Goal: Transaction & Acquisition: Purchase product/service

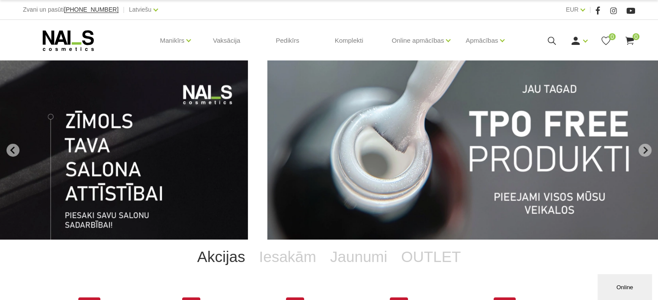
drag, startPoint x: 136, startPoint y: 144, endPoint x: 415, endPoint y: 153, distance: 279.8
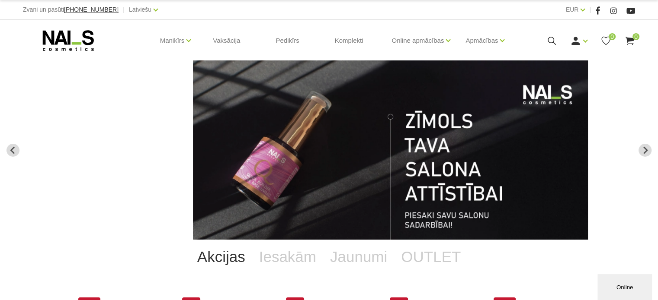
drag, startPoint x: 220, startPoint y: 138, endPoint x: 369, endPoint y: 141, distance: 148.7
click at [356, 140] on img "13 of 13" at bounding box center [390, 150] width 395 height 179
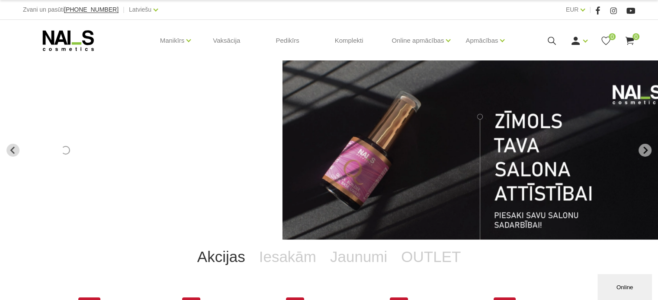
drag, startPoint x: 236, startPoint y: 141, endPoint x: 508, endPoint y: 147, distance: 272.9
click at [505, 147] on img "13 of 13" at bounding box center [479, 150] width 395 height 179
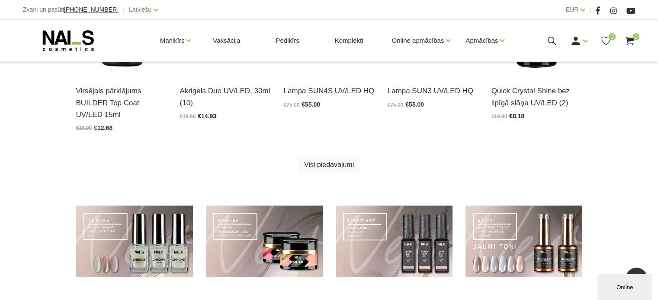
scroll to position [605, 0]
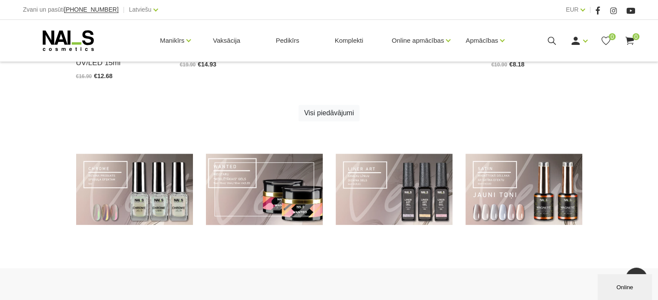
click at [259, 183] on link at bounding box center [264, 189] width 117 height 71
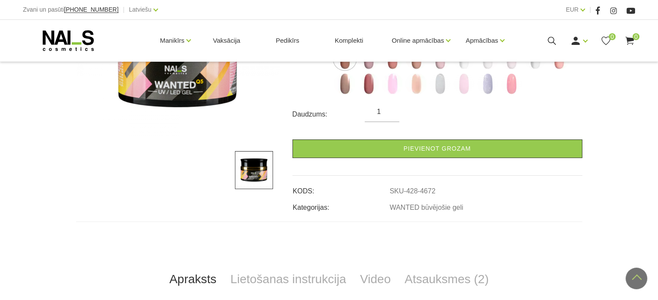
scroll to position [130, 0]
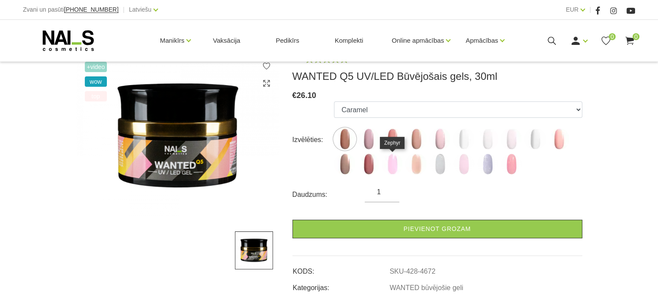
click at [394, 166] on img at bounding box center [392, 164] width 22 height 22
select select "6168"
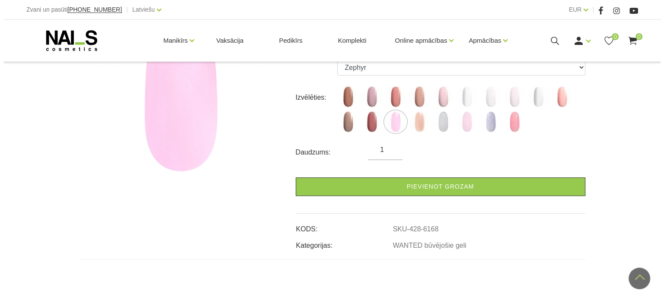
scroll to position [0, 0]
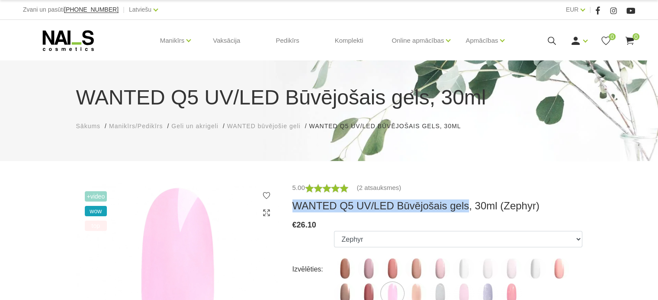
drag, startPoint x: 294, startPoint y: 207, endPoint x: 458, endPoint y: 209, distance: 163.9
click at [458, 209] on h3 "WANTED Q5 UV/LED Būvējošais gels, 30ml (Zephyr)" at bounding box center [437, 206] width 290 height 13
click at [552, 38] on icon at bounding box center [551, 40] width 11 height 11
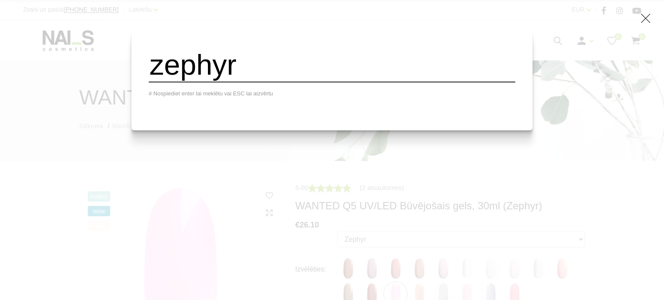
type input "zephyr"
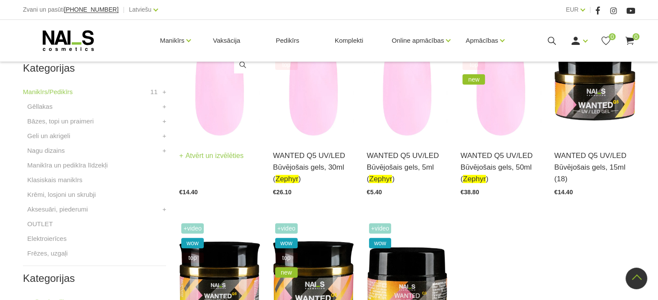
scroll to position [259, 0]
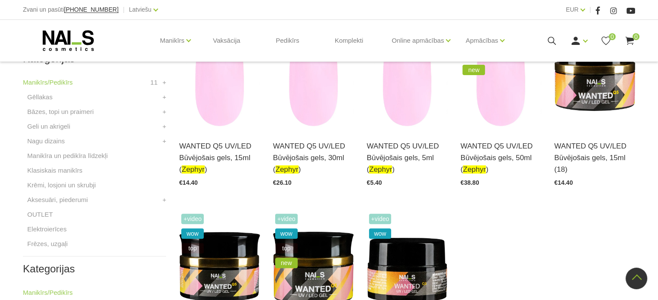
click at [54, 36] on icon at bounding box center [68, 41] width 91 height 22
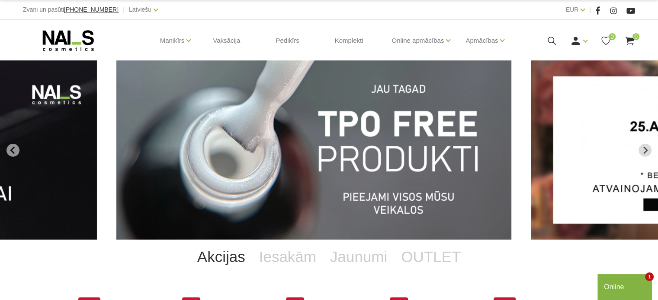
drag, startPoint x: 552, startPoint y: 155, endPoint x: 304, endPoint y: 155, distance: 247.7
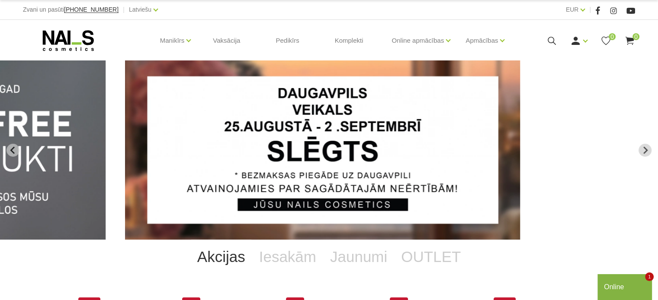
drag, startPoint x: 554, startPoint y: 148, endPoint x: 333, endPoint y: 153, distance: 220.5
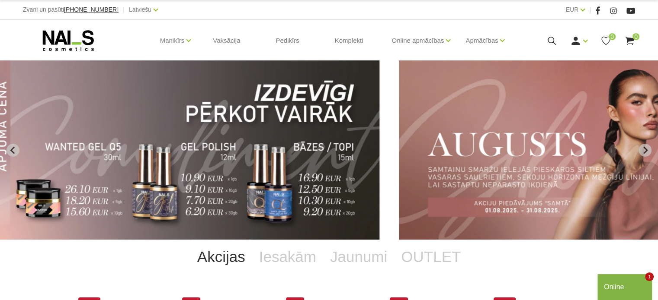
drag, startPoint x: 173, startPoint y: 143, endPoint x: 370, endPoint y: 150, distance: 197.3
click at [370, 150] on img "4 of 13" at bounding box center [182, 150] width 395 height 179
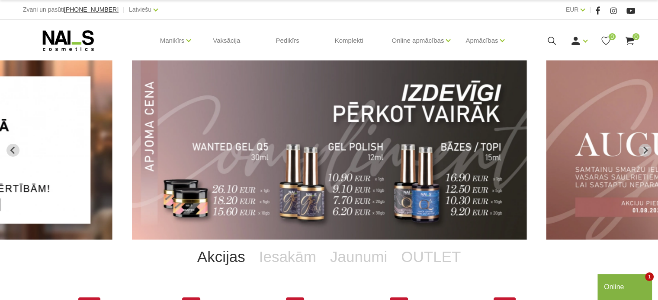
click at [306, 152] on img "4 of 13" at bounding box center [329, 150] width 395 height 179
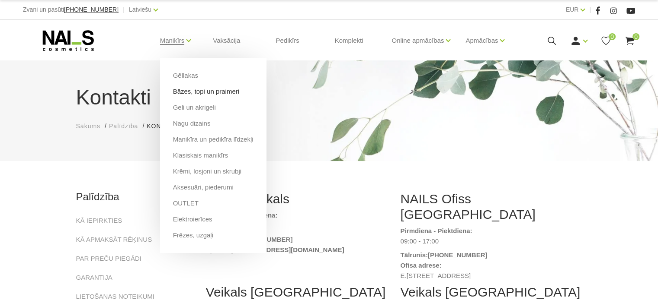
click at [200, 94] on link "Bāzes, topi un praimeri" at bounding box center [206, 92] width 66 height 10
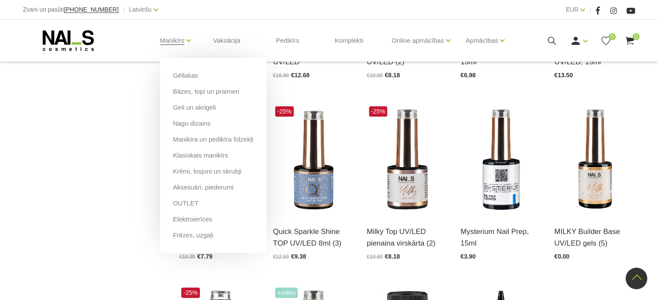
scroll to position [605, 0]
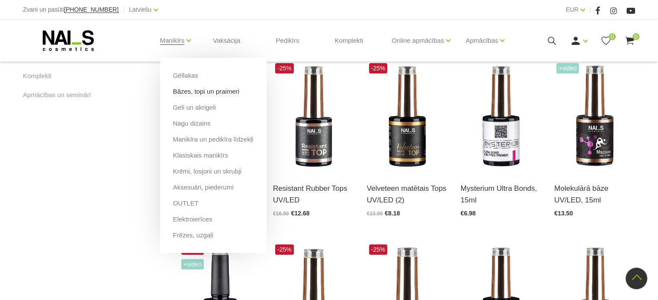
click at [189, 89] on link "Bāzes, topi un praimeri" at bounding box center [206, 92] width 66 height 10
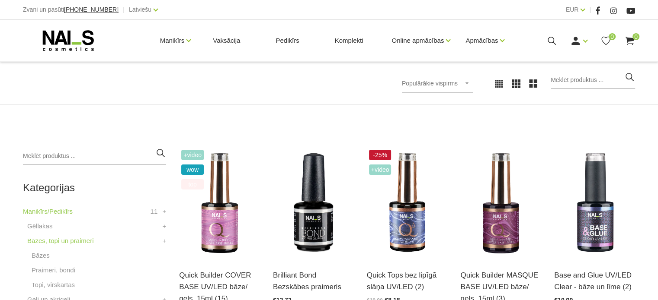
scroll to position [130, 0]
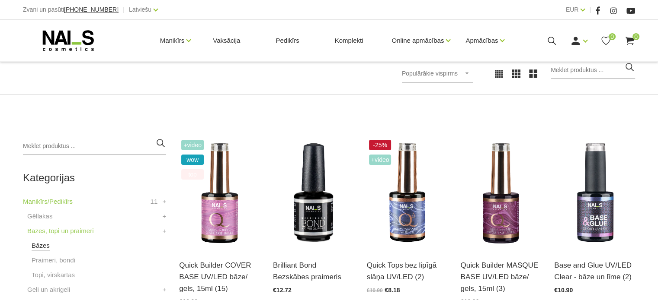
click at [38, 249] on link "Bāzes" at bounding box center [41, 246] width 18 height 10
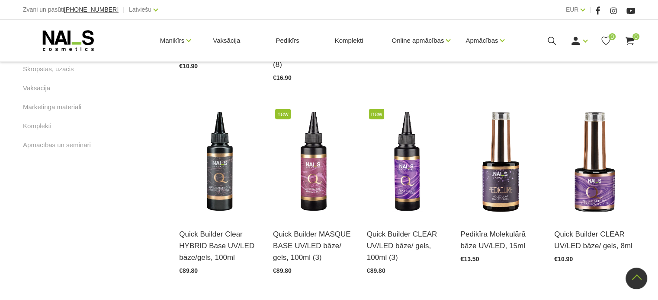
scroll to position [605, 0]
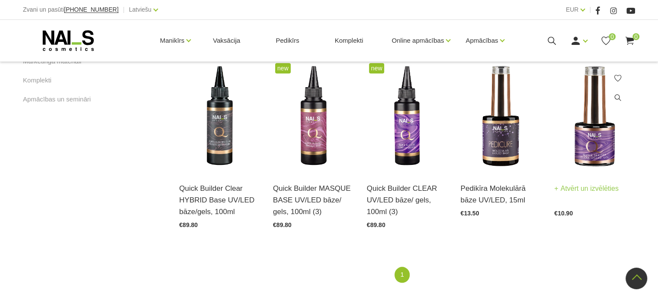
click at [607, 183] on link "Atvērt un izvēlēties" at bounding box center [586, 189] width 64 height 12
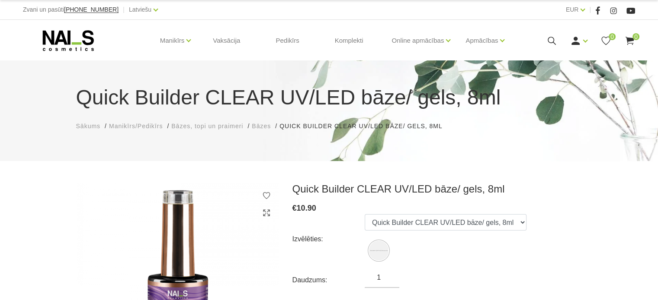
click at [267, 126] on span "Bāzes" at bounding box center [261, 126] width 19 height 7
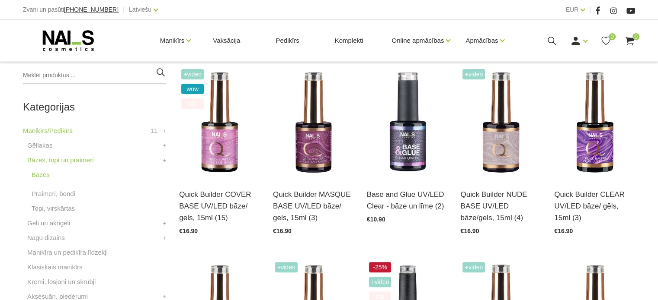
scroll to position [216, 0]
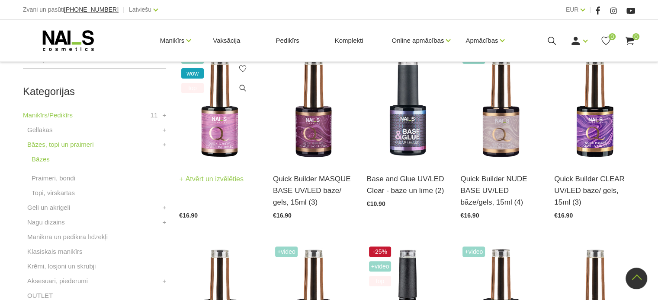
click at [214, 153] on img at bounding box center [219, 106] width 81 height 111
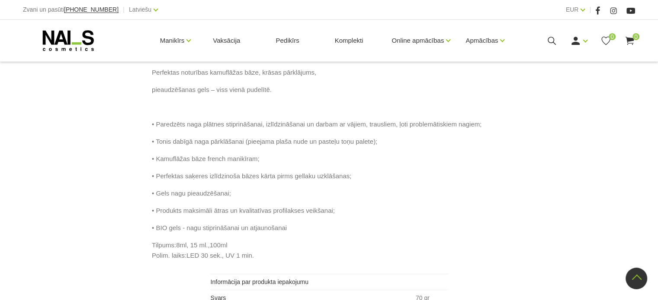
scroll to position [476, 0]
